Goal: Information Seeking & Learning: Find specific fact

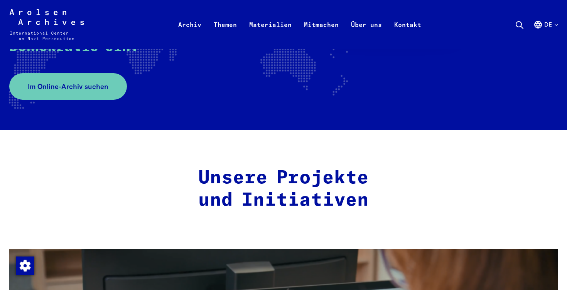
scroll to position [180, 0]
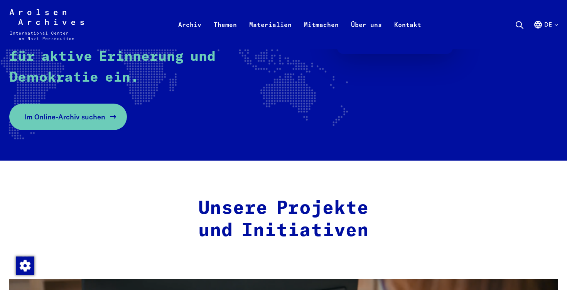
click at [113, 122] on link "Im Online-Archiv suchen" at bounding box center [68, 117] width 118 height 27
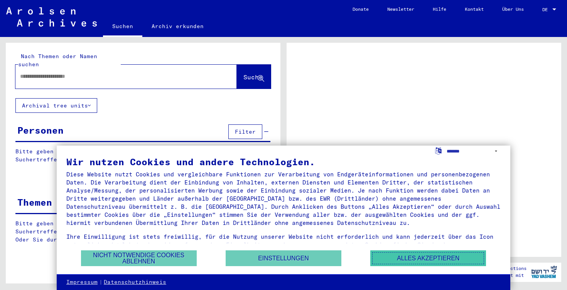
click at [386, 258] on button "Alles akzeptieren" at bounding box center [428, 259] width 116 height 16
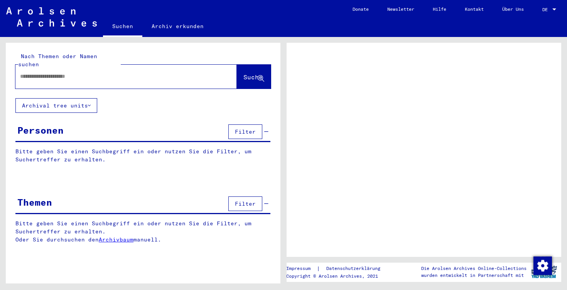
click at [108, 73] on input "text" at bounding box center [119, 77] width 198 height 8
type input "******"
click at [243, 73] on span "Suche" at bounding box center [252, 77] width 19 height 8
click at [262, 76] on icon at bounding box center [261, 79] width 7 height 7
click at [156, 73] on input "******" at bounding box center [119, 77] width 198 height 8
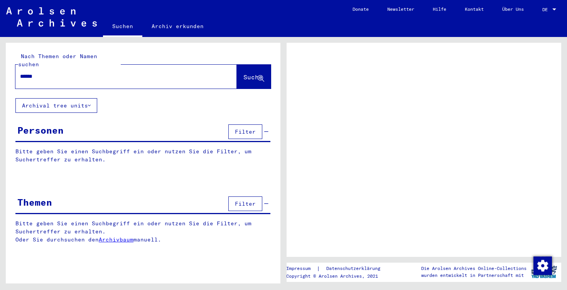
click at [246, 73] on span "Suche" at bounding box center [252, 77] width 19 height 8
click at [269, 65] on button "Suche" at bounding box center [254, 77] width 34 height 24
click at [252, 75] on button "Suche" at bounding box center [254, 77] width 34 height 24
